Goal: Find specific page/section: Find specific page/section

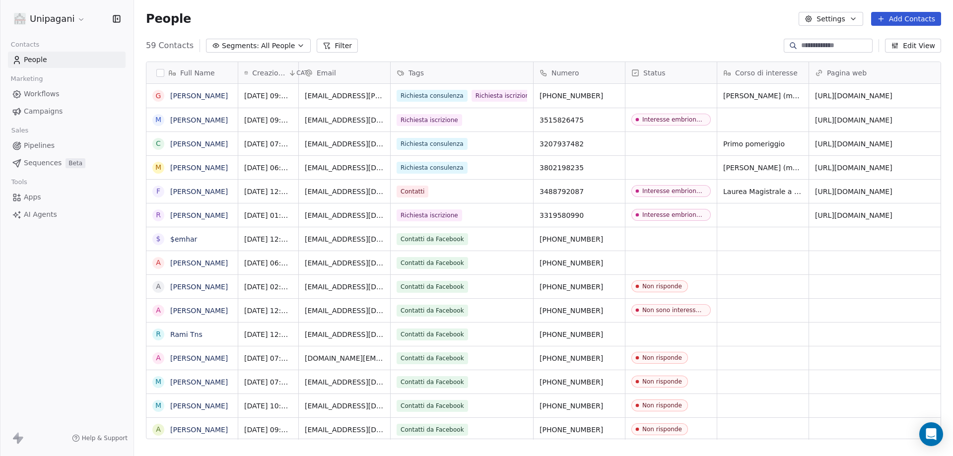
scroll to position [393, 811]
click at [679, 94] on div "grid" at bounding box center [670, 96] width 91 height 24
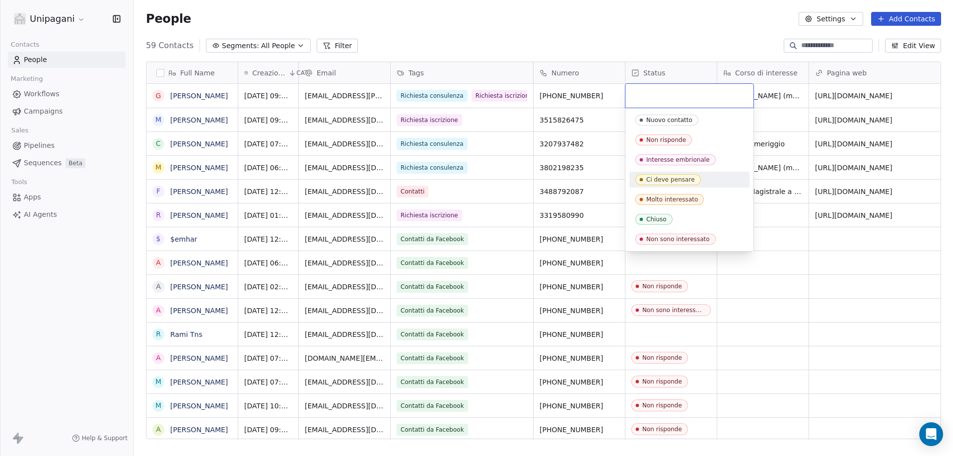
click at [690, 183] on span "Ci deve pensare" at bounding box center [667, 179] width 65 height 11
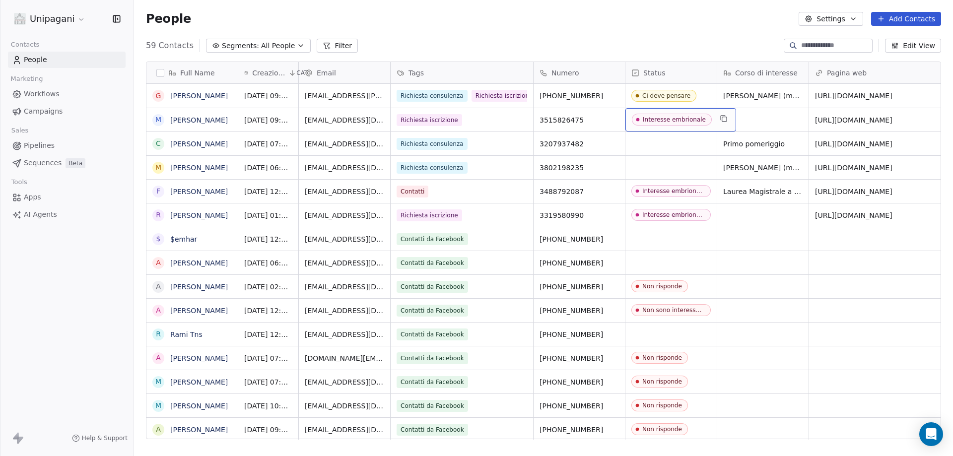
click at [663, 119] on div "Interesse embrionale" at bounding box center [674, 119] width 63 height 7
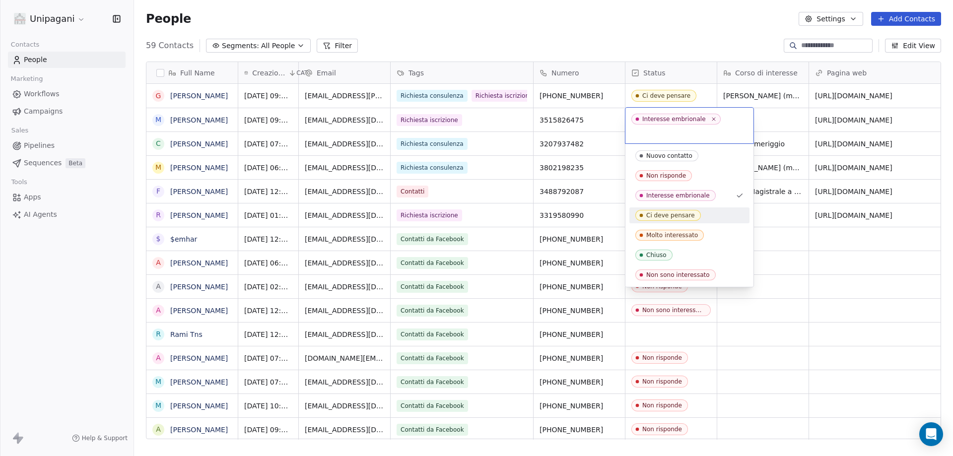
click at [693, 219] on span "Ci deve pensare" at bounding box center [667, 215] width 65 height 11
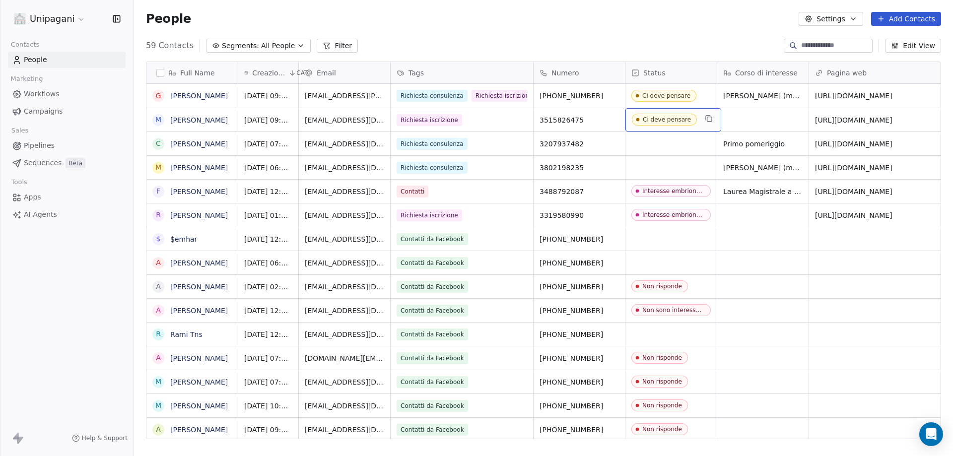
click at [675, 117] on div "Ci deve pensare" at bounding box center [667, 119] width 48 height 7
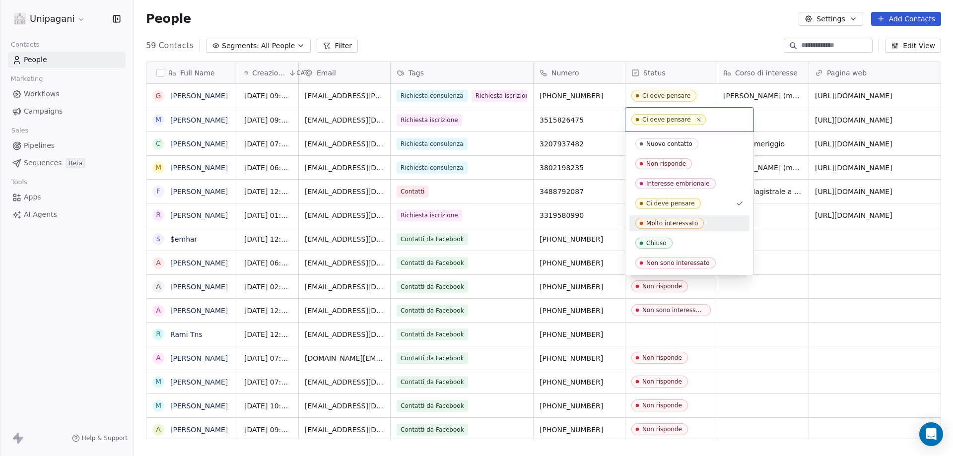
drag, startPoint x: 690, startPoint y: 222, endPoint x: 336, endPoint y: 130, distance: 366.2
click at [691, 222] on div "Molto interessato" at bounding box center [672, 223] width 52 height 7
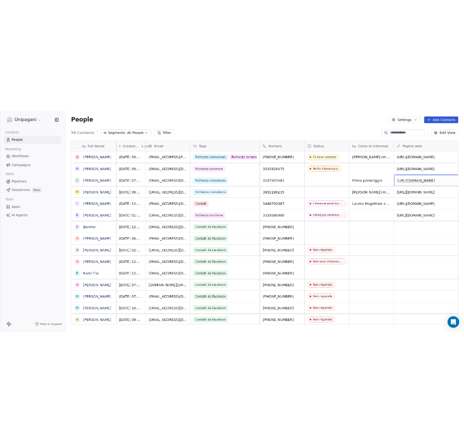
scroll to position [0, 57]
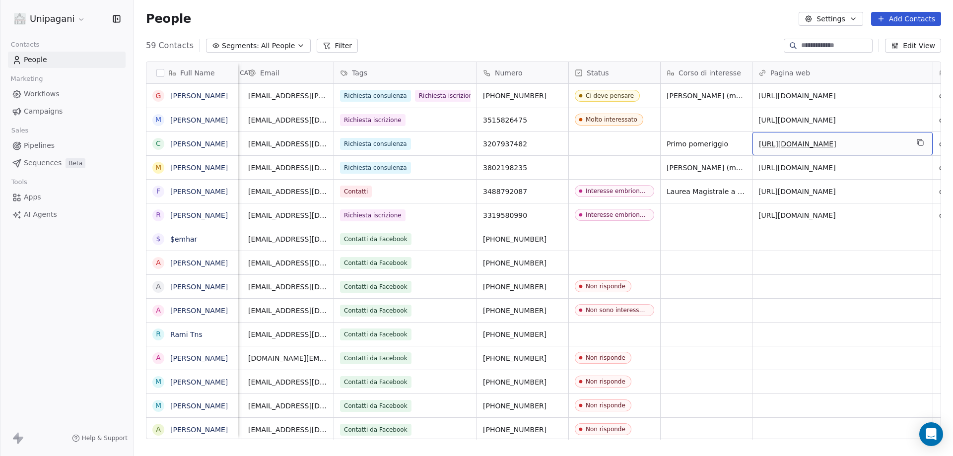
click at [836, 147] on link "[URL][DOMAIN_NAME]" at bounding box center [797, 144] width 77 height 8
click at [839, 252] on html "Unipagani Contacts People Marketing Workflows Campaigns Sales Pipelines Sequenc…" at bounding box center [476, 228] width 953 height 456
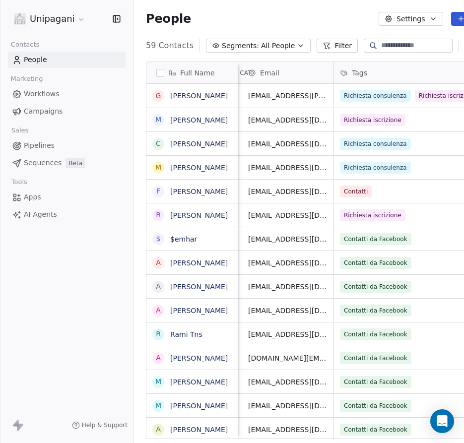
scroll to position [383, 394]
